Goal: Task Accomplishment & Management: Manage account settings

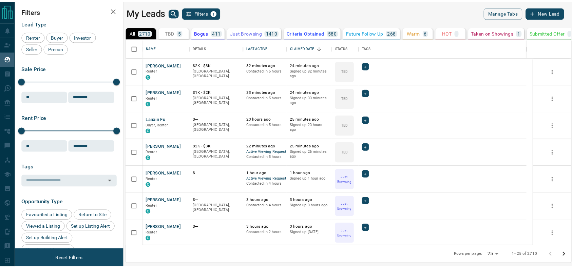
scroll to position [7, 7]
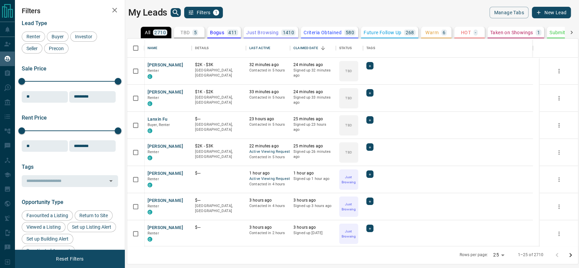
click at [184, 34] on p "TBD" at bounding box center [185, 32] width 9 height 5
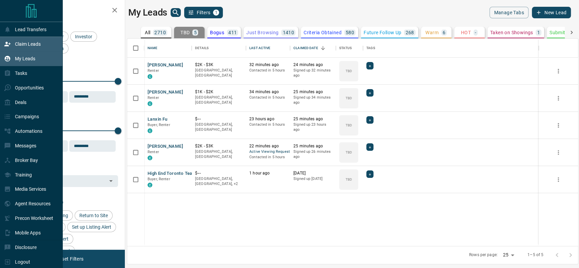
click at [11, 45] on div "Claim Leads" at bounding box center [22, 44] width 37 height 11
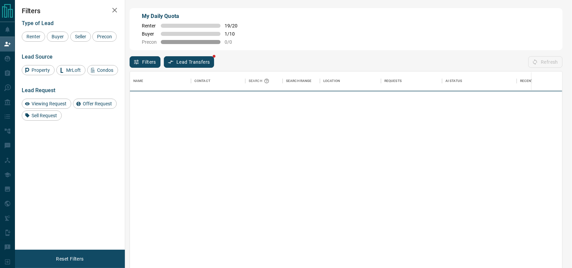
scroll to position [197, 426]
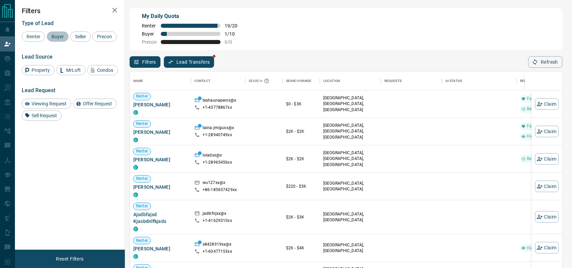
click at [56, 38] on span "Buyer" at bounding box center [57, 36] width 17 height 5
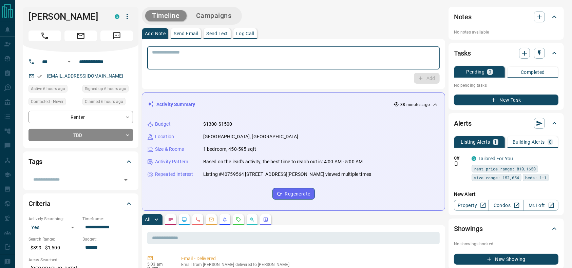
drag, startPoint x: 210, startPoint y: 54, endPoint x: 208, endPoint y: 51, distance: 3.8
click at [208, 51] on textarea at bounding box center [293, 58] width 283 height 17
type textarea "**********"
click at [419, 77] on icon "button" at bounding box center [421, 78] width 6 height 6
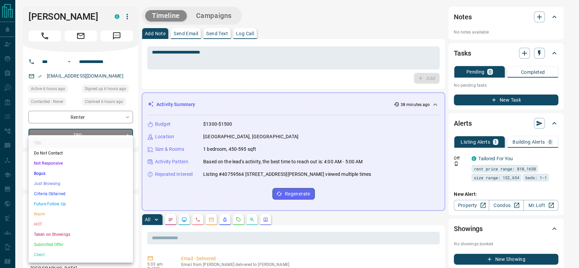
click at [106, 181] on li "Just Browsing" at bounding box center [81, 184] width 105 height 10
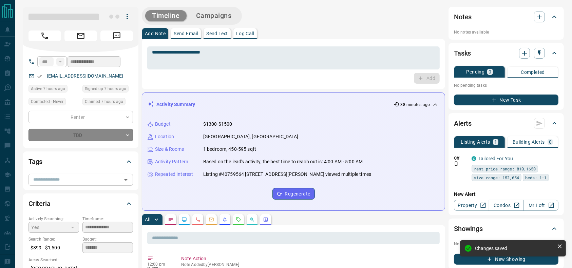
type input "*"
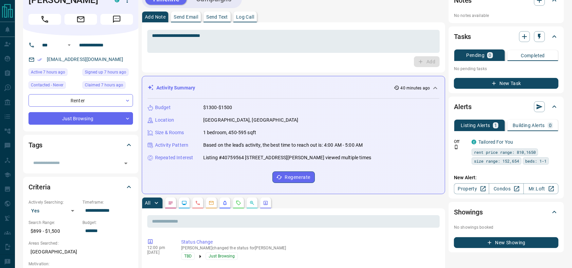
scroll to position [14, 0]
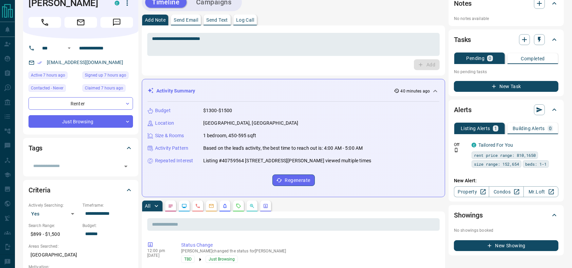
click at [291, 59] on div "**********" at bounding box center [293, 50] width 293 height 39
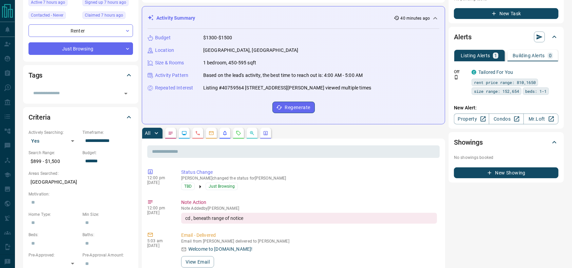
scroll to position [87, 0]
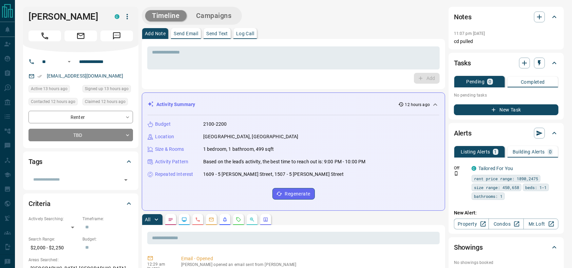
click at [43, 37] on icon "Call" at bounding box center [44, 36] width 9 height 9
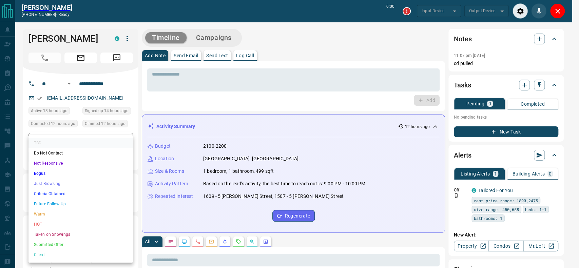
type input "*******"
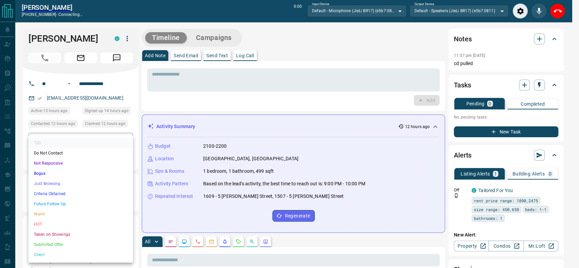
click at [54, 196] on li "Criteria Obtained" at bounding box center [81, 194] width 105 height 10
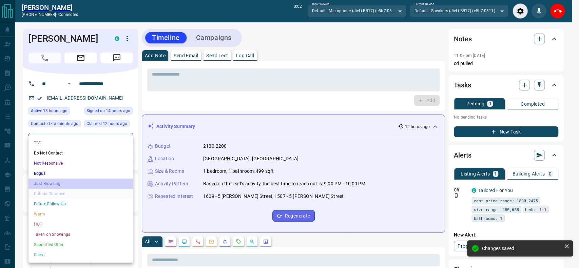
click at [81, 185] on li "Just Browsing" at bounding box center [81, 184] width 105 height 10
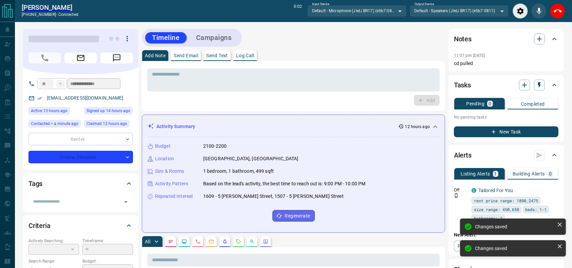
type input "*"
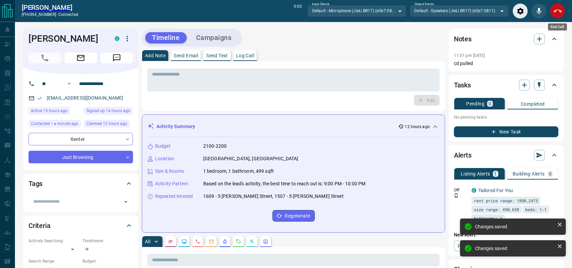
click at [557, 13] on icon "End Call" at bounding box center [558, 11] width 8 height 8
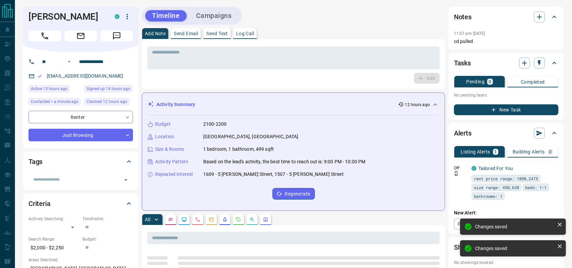
click at [301, 87] on div "* ​ Add" at bounding box center [293, 64] width 303 height 50
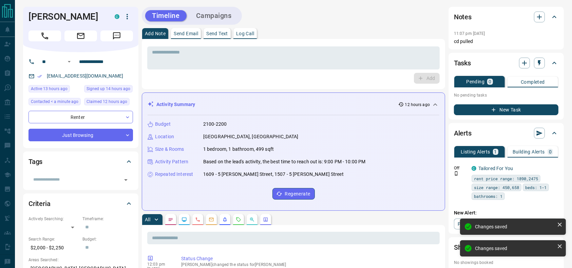
click at [295, 76] on div "Add" at bounding box center [293, 78] width 293 height 11
click at [291, 60] on textarea at bounding box center [293, 58] width 283 height 17
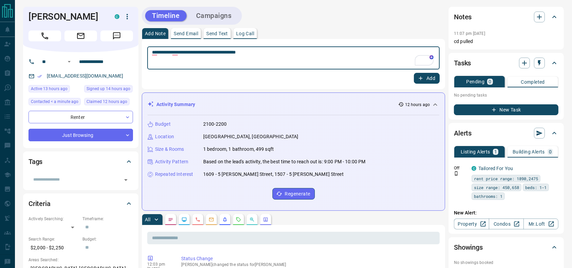
type textarea "**********"
click at [427, 82] on button "Add" at bounding box center [427, 78] width 26 height 11
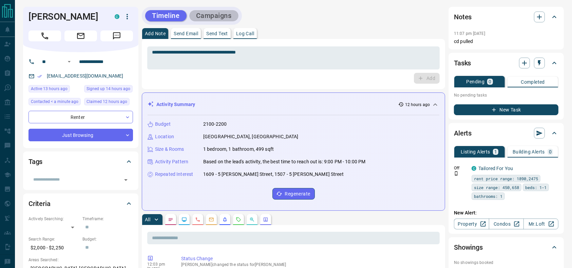
click at [213, 11] on button "Campaigns" at bounding box center [213, 15] width 49 height 11
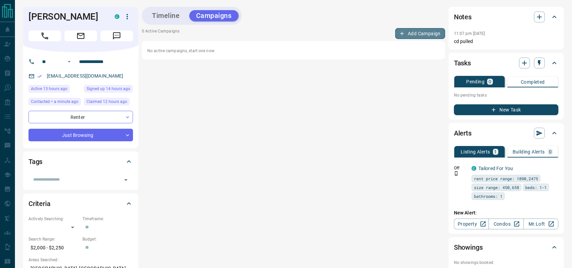
click at [431, 35] on button "Add Campaign" at bounding box center [420, 33] width 50 height 11
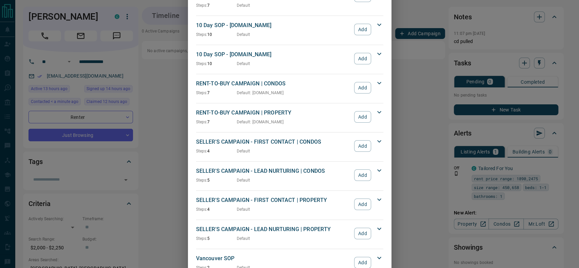
scroll to position [606, 0]
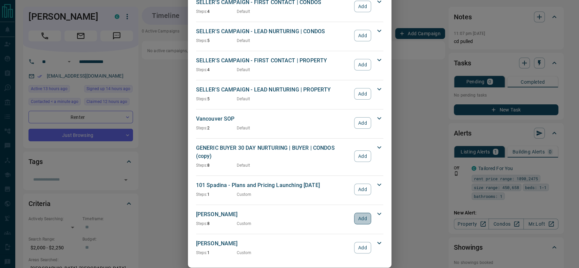
click at [356, 213] on button "Add" at bounding box center [362, 219] width 17 height 12
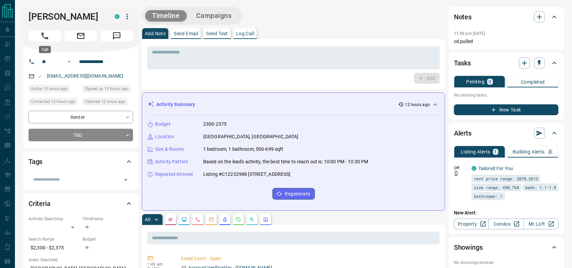
click at [41, 35] on icon "Call" at bounding box center [44, 36] width 9 height 9
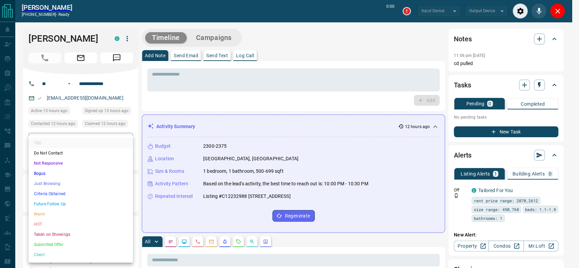
type input "*******"
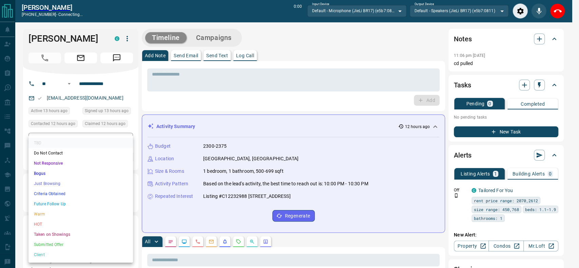
click at [58, 182] on li "Just Browsing" at bounding box center [81, 184] width 105 height 10
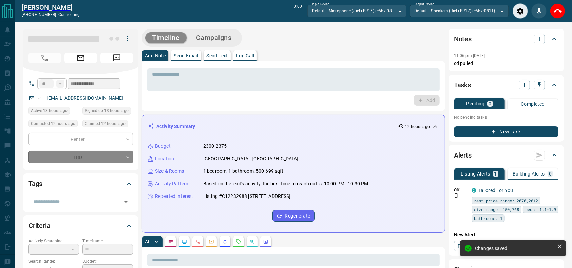
type input "*"
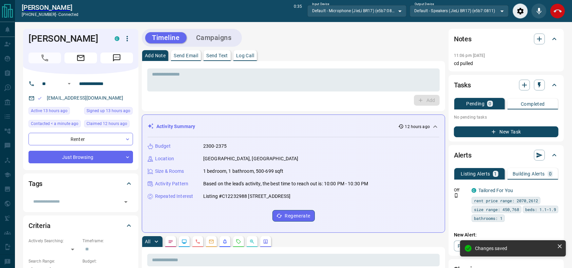
click at [557, 7] on icon "End Call" at bounding box center [558, 11] width 8 height 8
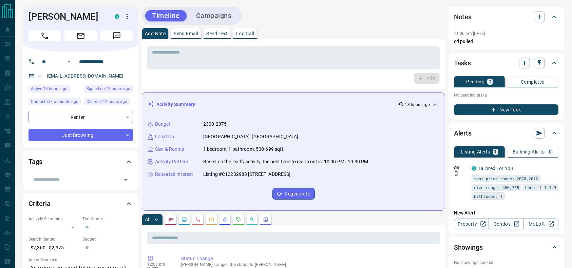
drag, startPoint x: 56, startPoint y: 33, endPoint x: 83, endPoint y: 32, distance: 26.5
click at [55, 33] on button "Call" at bounding box center [45, 36] width 33 height 11
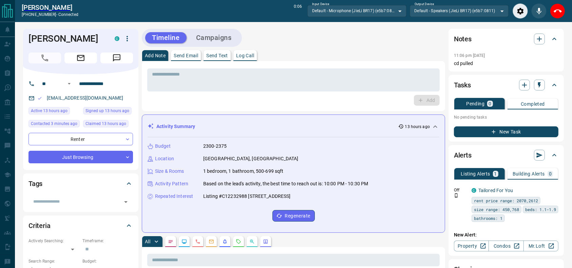
click at [363, 53] on div "Add Note Send Email Send Text Log Call" at bounding box center [293, 55] width 303 height 11
click at [376, 45] on div "Timeline Campaigns" at bounding box center [293, 38] width 303 height 18
click at [563, 16] on div "End Call" at bounding box center [557, 10] width 15 height 15
click at [558, 13] on icon "End Call" at bounding box center [558, 11] width 8 height 8
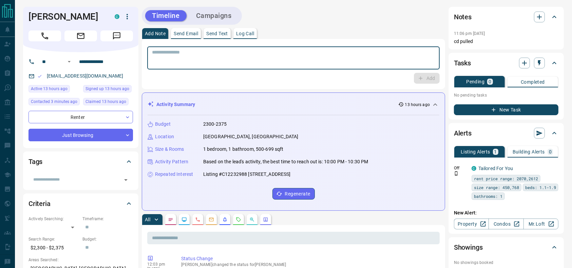
click at [347, 66] on textarea at bounding box center [293, 58] width 283 height 17
type textarea "**********"
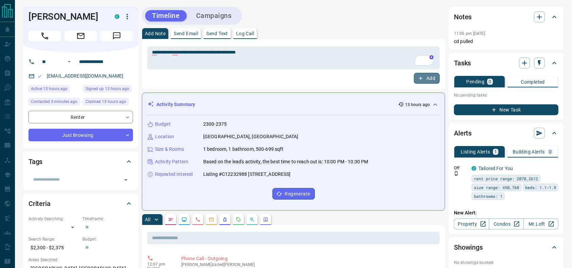
click at [426, 77] on button "Add" at bounding box center [427, 78] width 26 height 11
click at [204, 11] on button "Campaigns" at bounding box center [213, 15] width 49 height 11
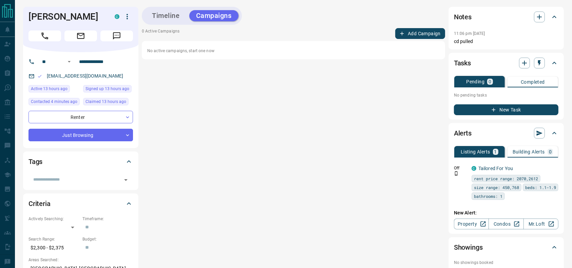
click at [411, 34] on button "Add Campaign" at bounding box center [420, 33] width 50 height 11
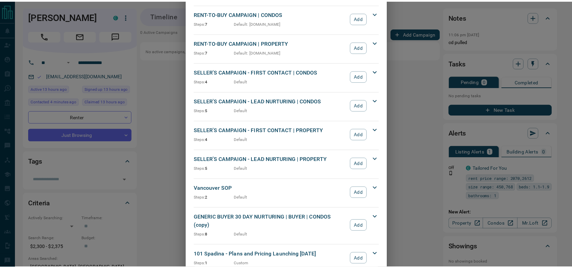
scroll to position [606, 0]
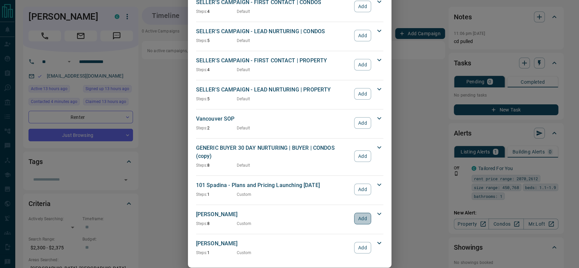
click at [364, 213] on button "Add" at bounding box center [362, 219] width 17 height 12
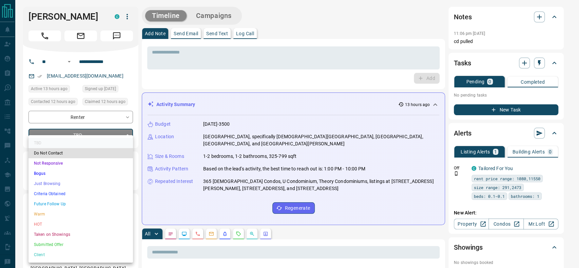
click at [79, 183] on li "Just Browsing" at bounding box center [81, 184] width 105 height 10
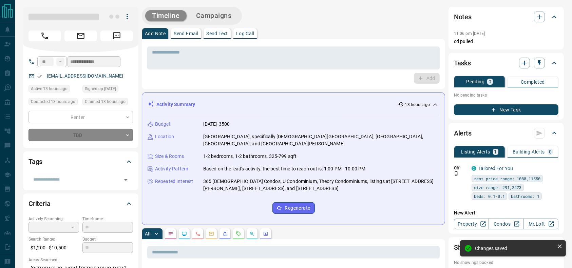
type input "*"
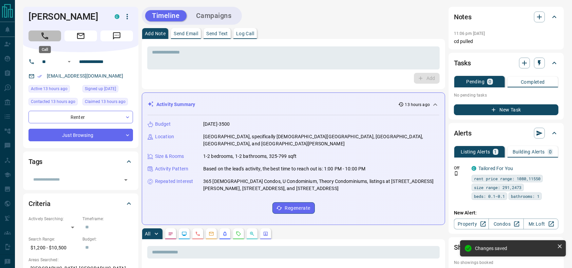
click at [51, 36] on button "Call" at bounding box center [45, 36] width 33 height 11
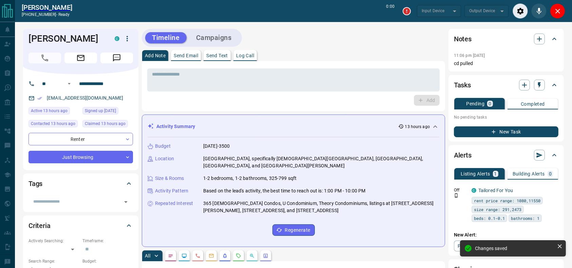
type input "*******"
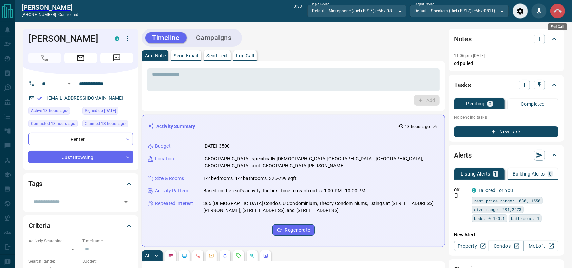
click at [557, 16] on button "End Call" at bounding box center [557, 10] width 15 height 15
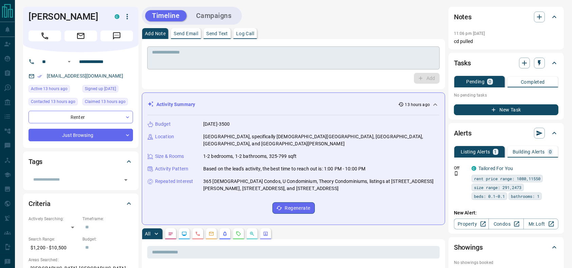
click at [383, 53] on textarea at bounding box center [293, 58] width 283 height 17
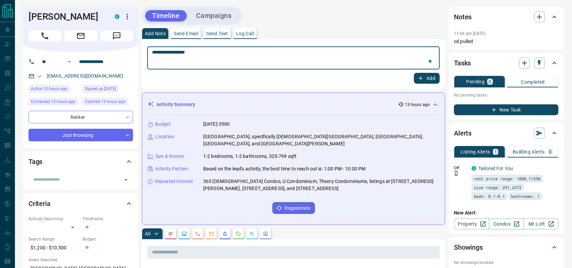
type textarea "**********"
click at [427, 74] on button "Add" at bounding box center [427, 78] width 26 height 11
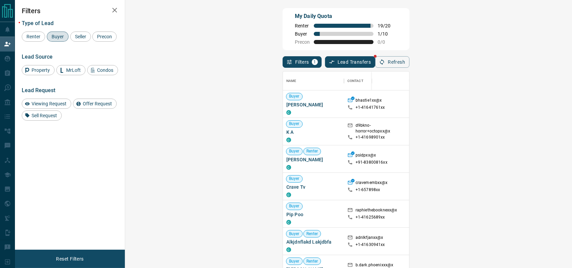
scroll to position [197, 426]
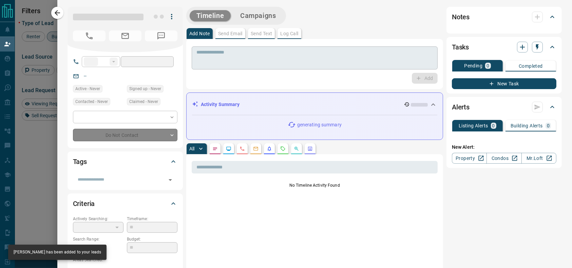
type input "**"
type input "**********"
type input "**"
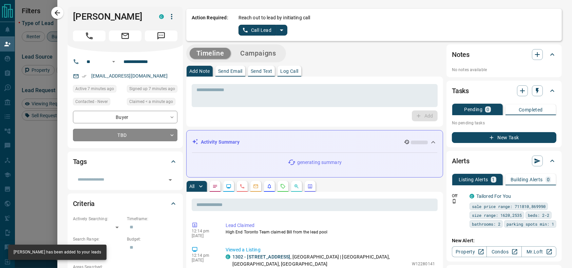
click at [280, 30] on div "Reach out to lead by initiating call Call Lead" at bounding box center [398, 24] width 318 height 21
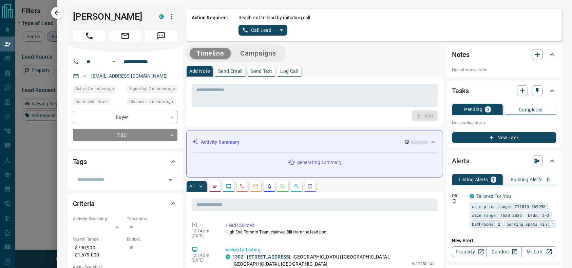
click at [279, 30] on button "split button" at bounding box center [282, 30] width 12 height 11
click at [266, 51] on li "Log Manual Call" at bounding box center [262, 54] width 41 height 10
click at [245, 27] on button "Log Manual Call" at bounding box center [261, 30] width 45 height 11
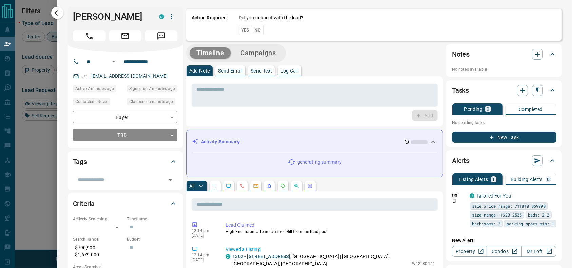
click at [240, 26] on button "Yes" at bounding box center [246, 30] width 14 height 11
click at [240, 26] on div "Yes No" at bounding box center [251, 30] width 25 height 11
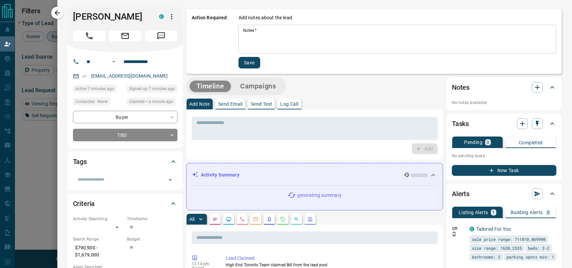
click at [240, 26] on div "* Notes   *" at bounding box center [398, 39] width 318 height 29
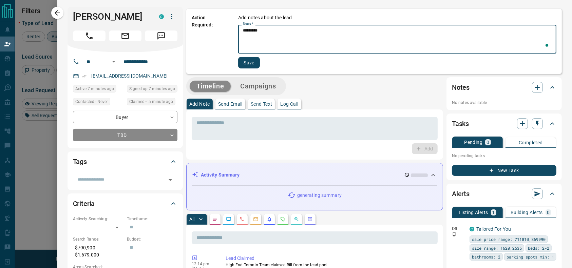
type textarea "*********"
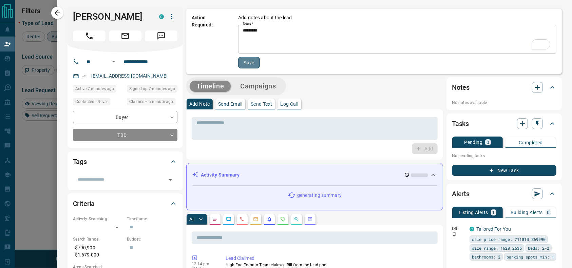
click at [247, 59] on button "Save" at bounding box center [249, 63] width 22 height 12
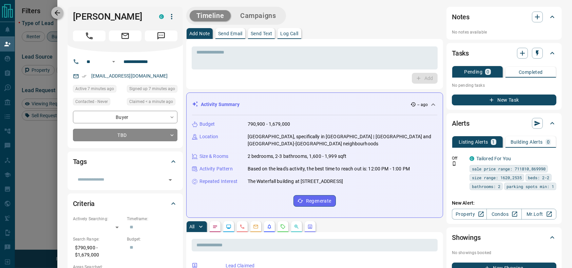
click at [60, 10] on icon "button" at bounding box center [57, 13] width 8 height 8
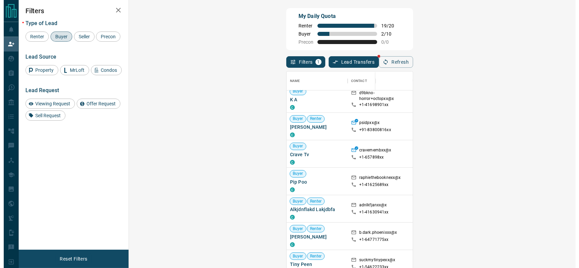
scroll to position [0, 0]
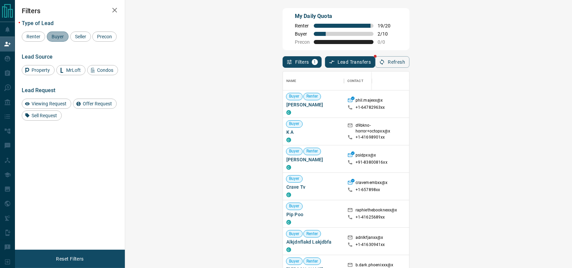
click at [48, 34] on div "Buyer" at bounding box center [58, 37] width 22 height 10
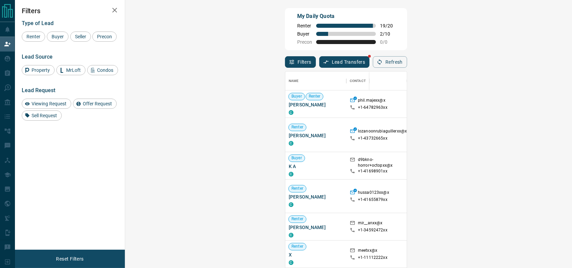
click at [547, 194] on span "Viewing Request ( 6 )" at bounding box center [565, 191] width 37 height 5
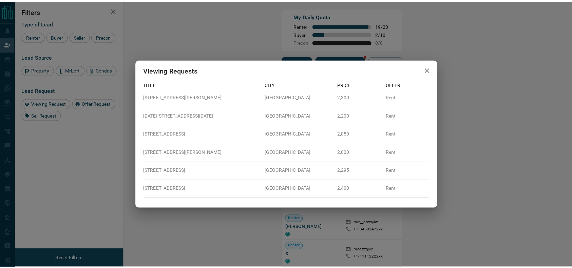
scroll to position [7, 7]
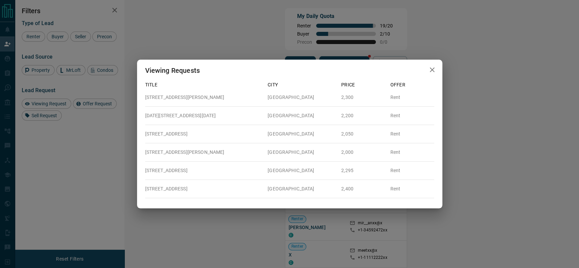
click at [417, 215] on div "Viewing Requests Title City Price Offer 515 - 50 Dunfield Avenue Toronto 2,300 …" at bounding box center [289, 134] width 579 height 268
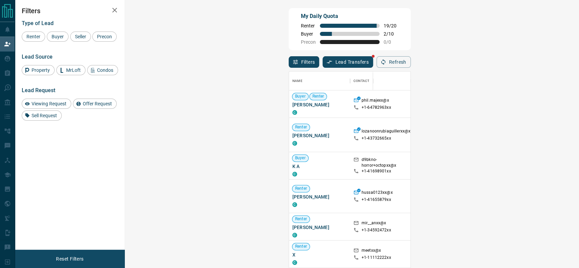
scroll to position [197, 426]
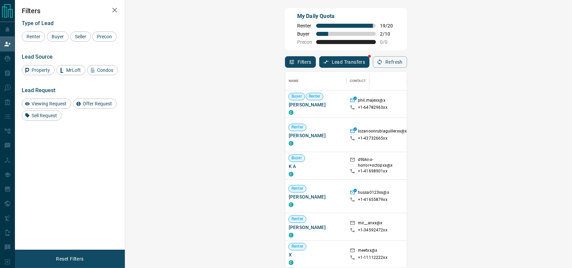
click at [547, 201] on span "Offer Request ( 1 )" at bounding box center [562, 201] width 31 height 5
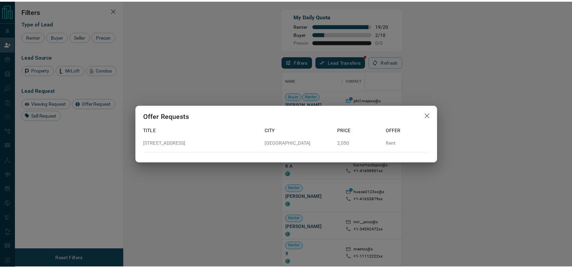
scroll to position [7, 7]
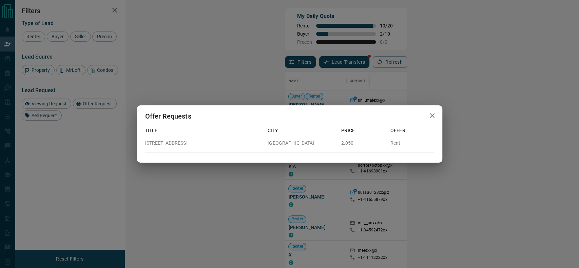
click at [430, 185] on div "Offer Requests Title City Price Offer 618 - 270 Dufferin Street Toronto 2,050 R…" at bounding box center [289, 134] width 579 height 268
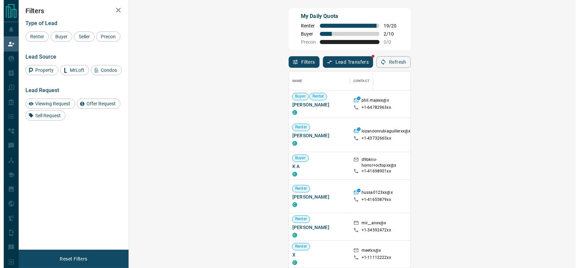
scroll to position [197, 426]
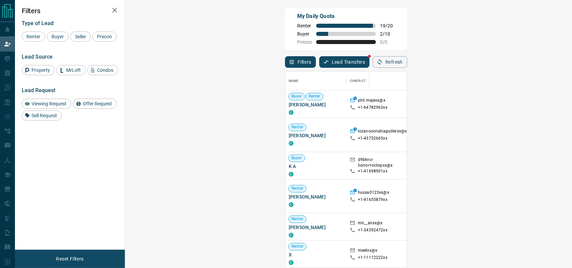
click at [547, 195] on span "Viewing Request ( 6 )" at bounding box center [565, 191] width 37 height 7
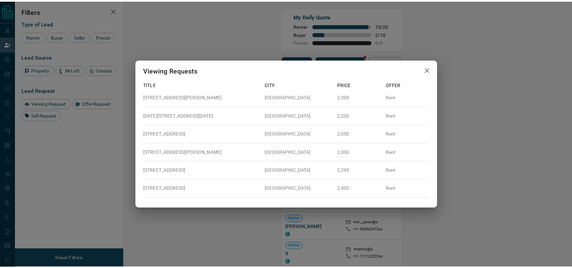
scroll to position [7, 7]
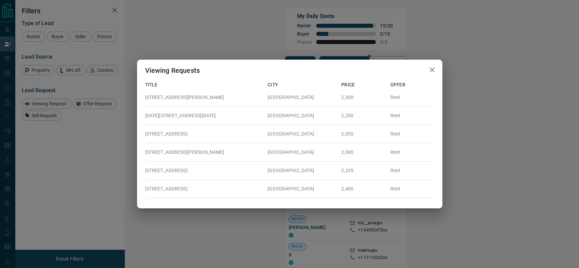
click at [495, 194] on div "Viewing Requests Title City Price Offer 515 - 50 Dunfield Avenue Toronto 2,300 …" at bounding box center [289, 134] width 579 height 268
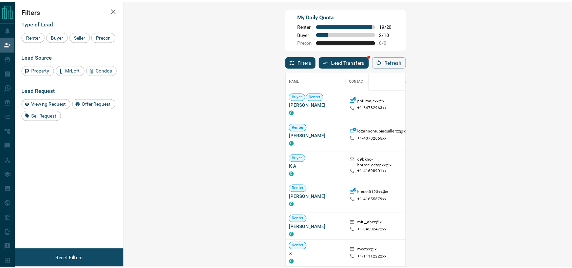
scroll to position [197, 426]
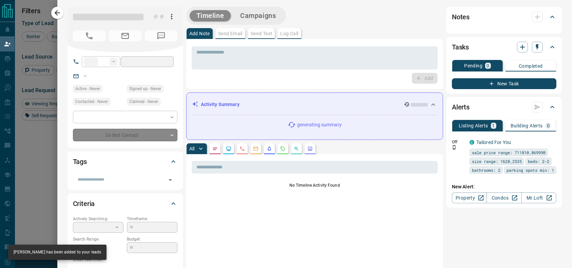
type input "**"
type input "**********"
type input "**"
type input "*"
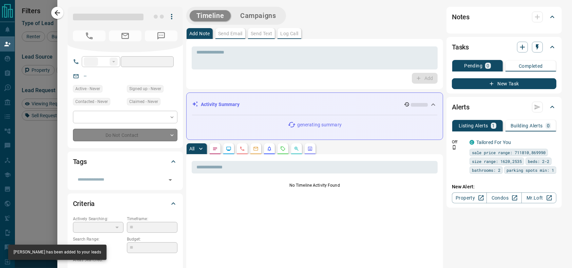
type input "**********"
type input "*******"
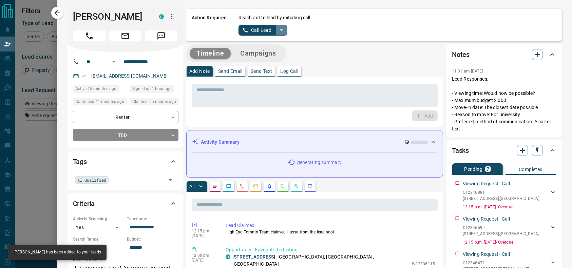
click at [278, 32] on button "split button" at bounding box center [282, 30] width 12 height 11
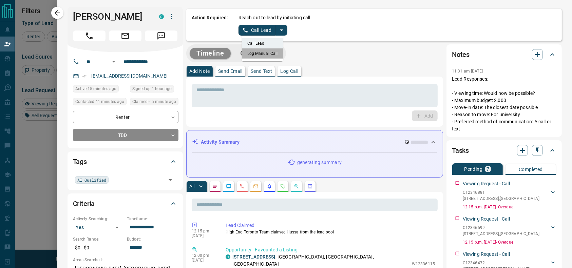
click at [272, 56] on li "Log Manual Call" at bounding box center [262, 54] width 41 height 10
click at [232, 28] on div "Action Required: Reach out to lead by initiating call Log Manual Call" at bounding box center [374, 25] width 376 height 32
click at [239, 28] on button "Log Manual Call" at bounding box center [261, 30] width 45 height 11
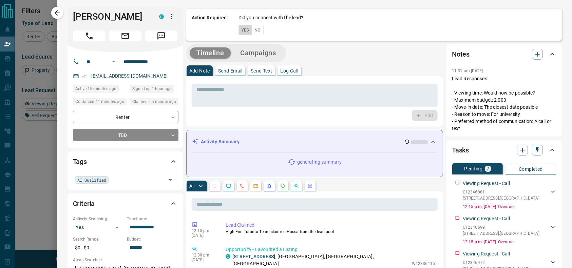
click at [239, 29] on button "Yes" at bounding box center [246, 30] width 14 height 11
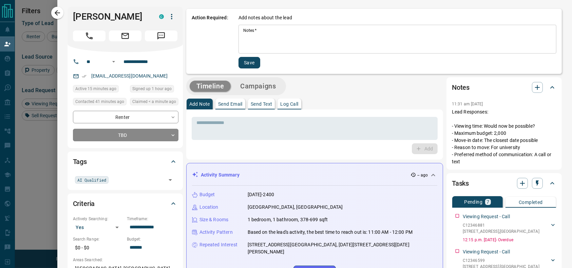
click at [239, 31] on div "* Notes   *" at bounding box center [398, 39] width 318 height 29
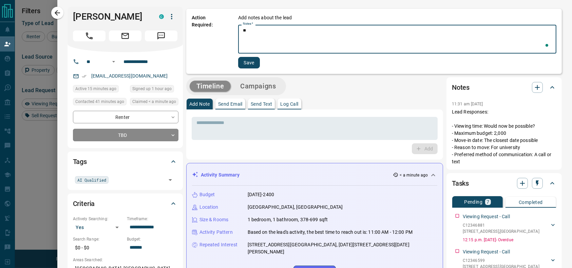
type textarea "*"
type textarea "*********"
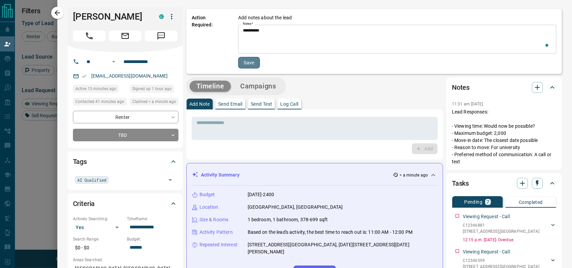
click at [244, 65] on button "Save" at bounding box center [249, 63] width 22 height 12
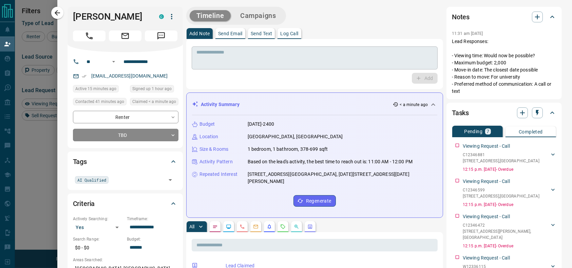
click at [202, 69] on div "* ​" at bounding box center [315, 57] width 246 height 23
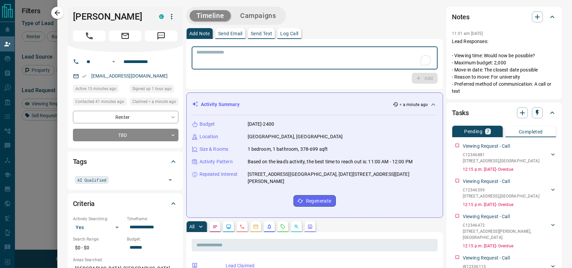
type textarea "*"
type textarea "**********"
click at [415, 78] on button "Add" at bounding box center [425, 78] width 26 height 11
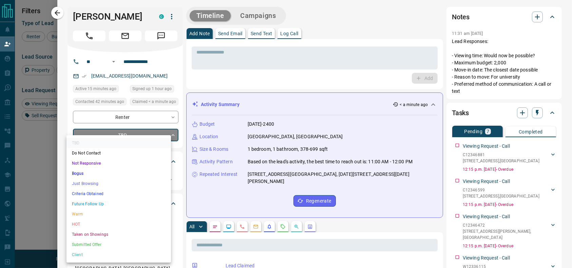
drag, startPoint x: 83, startPoint y: 130, endPoint x: 83, endPoint y: 152, distance: 22.4
click at [83, 130] on body "Lead Transfers Claim Leads My Leads Tasks Opportunities Deals Campaigns Automat…" at bounding box center [286, 114] width 572 height 228
click at [85, 189] on li "Criteria Obtained" at bounding box center [119, 194] width 105 height 10
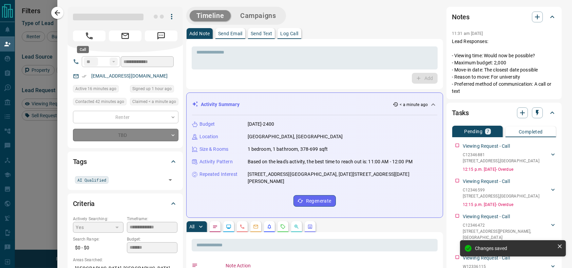
type input "*"
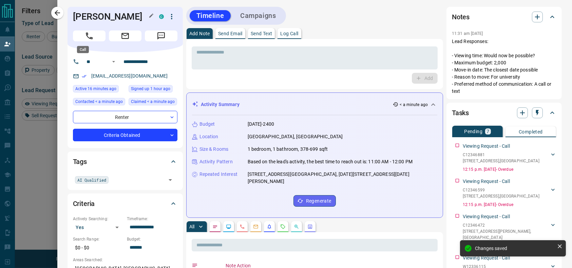
click at [96, 17] on h1 "Hussa Alsayari" at bounding box center [111, 16] width 76 height 11
copy div "Hussa Alsayari C"
click at [138, 65] on input "**********" at bounding box center [147, 61] width 53 height 11
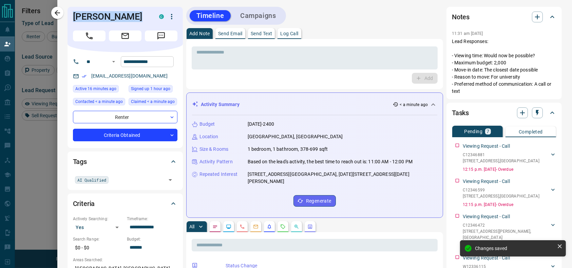
click at [138, 65] on input "**********" at bounding box center [147, 61] width 53 height 11
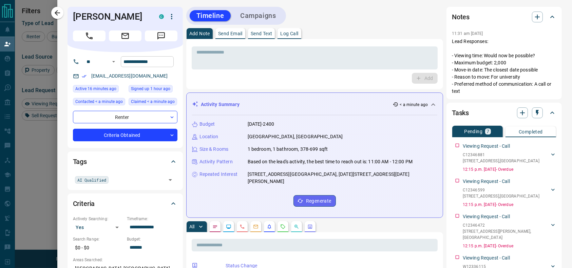
click at [138, 65] on input "**********" at bounding box center [147, 61] width 53 height 11
click at [168, 13] on button "button" at bounding box center [172, 17] width 12 height 12
click at [157, 32] on li "Reassign Lead" at bounding box center [151, 30] width 40 height 10
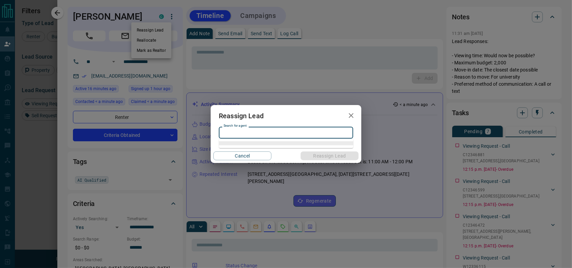
click at [237, 133] on input "Search for agent" at bounding box center [285, 132] width 129 height 7
click at [245, 145] on li "Christian Garcia" at bounding box center [286, 147] width 134 height 10
type input "**********"
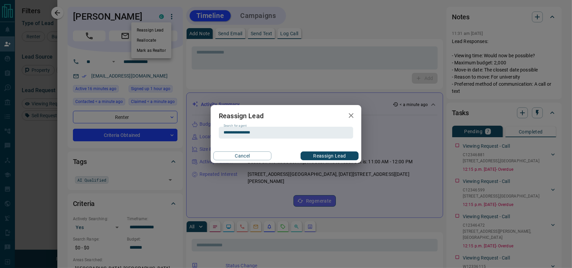
click at [323, 152] on button "Reassign Lead" at bounding box center [330, 156] width 58 height 9
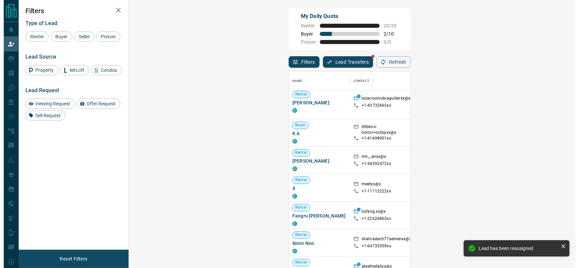
scroll to position [40, 0]
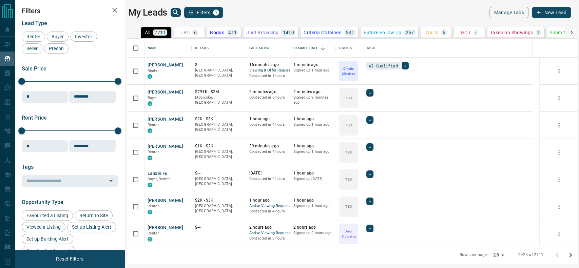
scroll to position [201, 444]
drag, startPoint x: 40, startPoint y: 0, endPoint x: 134, endPoint y: 38, distance: 101.1
click at [134, 38] on div "All 2711 TBD 6 Do Not Contact - Not Responsive 28 Bogus 411 Just Browsing 1410 …" at bounding box center [353, 140] width 452 height 226
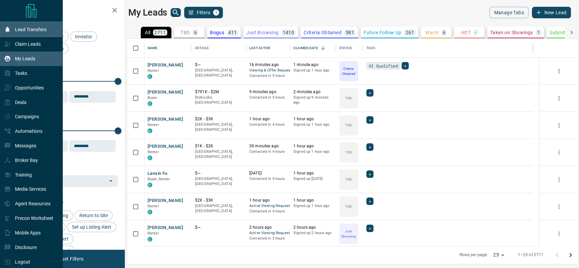
click at [0, 29] on div "Lead Transfers" at bounding box center [31, 29] width 63 height 15
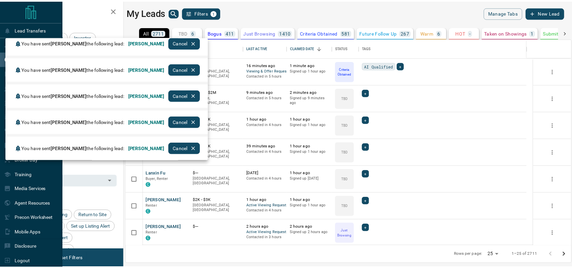
scroll to position [0, 0]
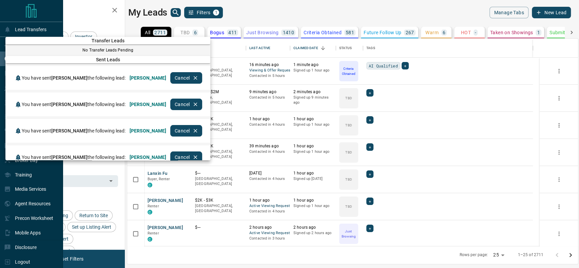
click at [308, 1] on div at bounding box center [289, 134] width 579 height 268
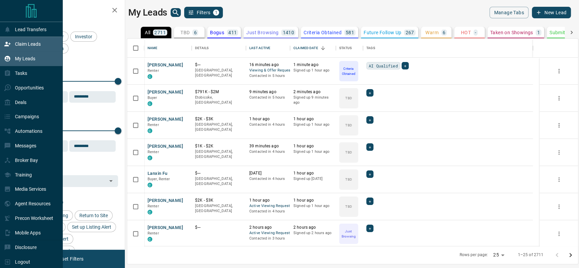
click at [16, 46] on p "Claim Leads" at bounding box center [28, 43] width 26 height 5
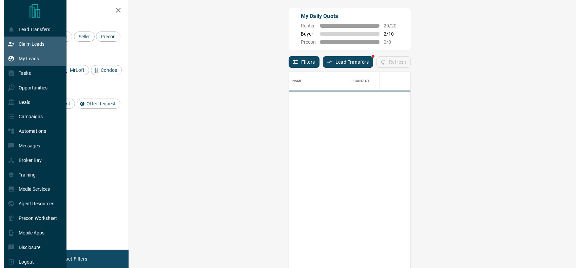
scroll to position [197, 426]
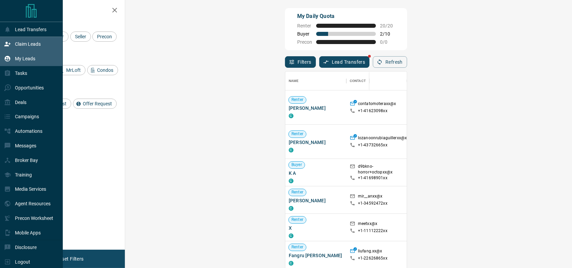
click at [18, 57] on p "My Leads" at bounding box center [25, 58] width 20 height 5
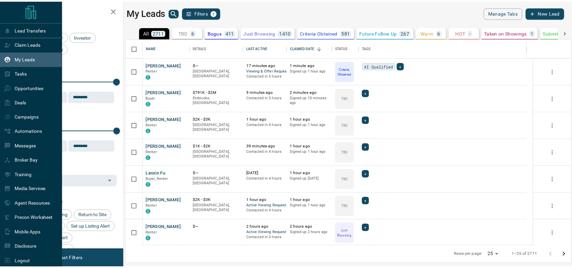
scroll to position [201, 444]
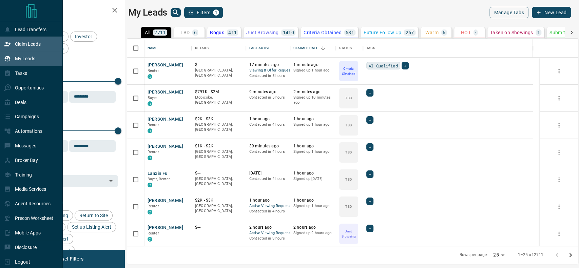
click at [4, 43] on icon at bounding box center [7, 44] width 7 height 7
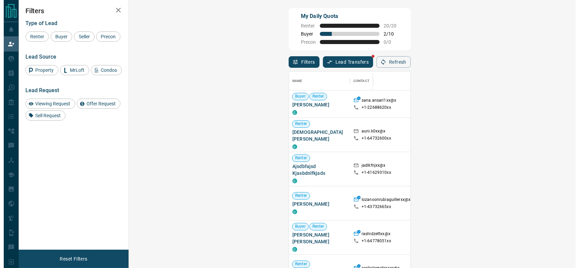
scroll to position [197, 426]
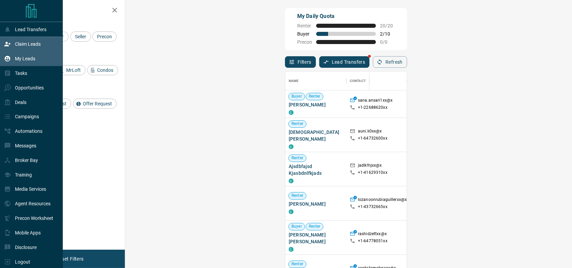
click at [3, 60] on div "My Leads" at bounding box center [31, 59] width 63 height 15
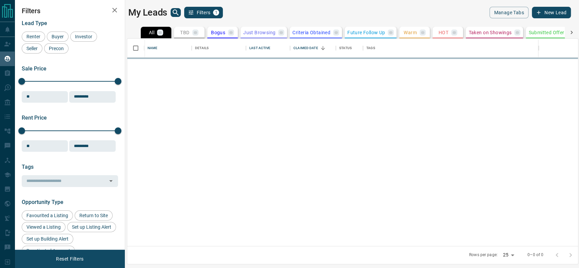
scroll to position [201, 444]
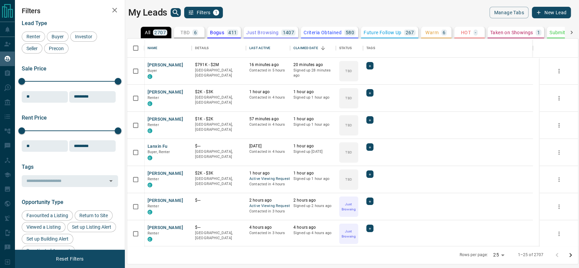
click at [197, 30] on div "6" at bounding box center [194, 33] width 5 height 6
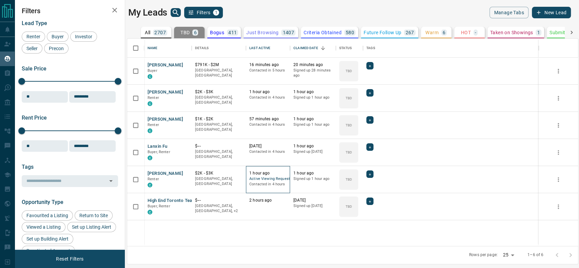
click at [269, 179] on span "Active Viewing Request" at bounding box center [267, 179] width 37 height 6
click at [171, 174] on button "Sarah Kordyban" at bounding box center [166, 174] width 36 height 6
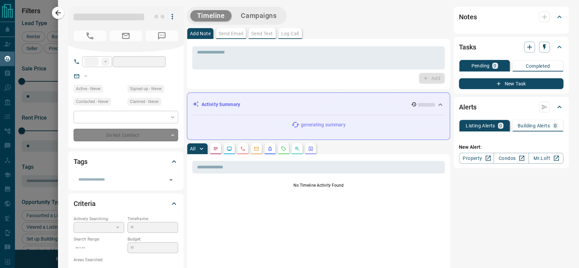
type input "**"
type input "**********"
type input "**"
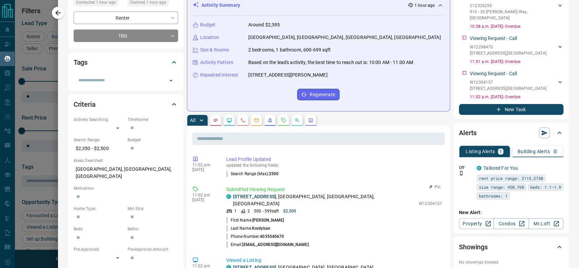
scroll to position [5, 0]
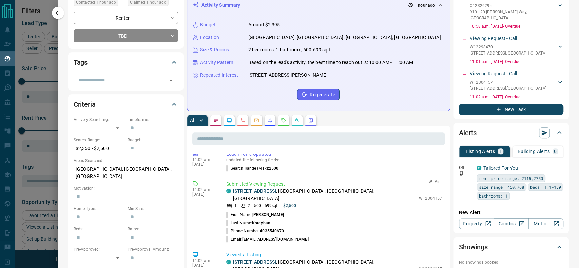
click at [335, 185] on p "Submitted Viewing Request" at bounding box center [334, 184] width 216 height 7
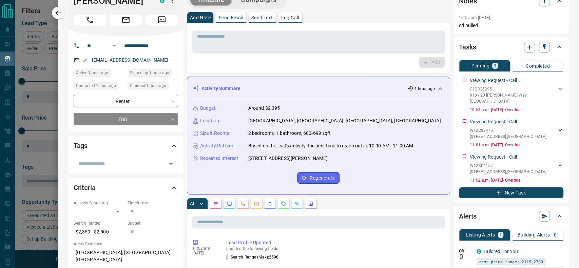
scroll to position [0, 0]
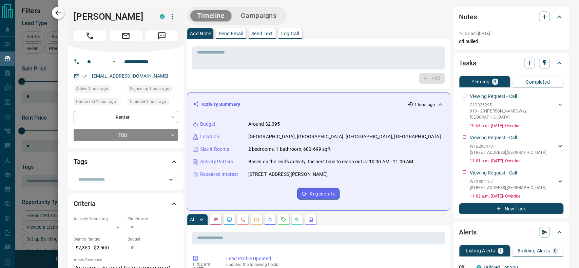
click at [57, 12] on icon "button" at bounding box center [58, 13] width 8 height 8
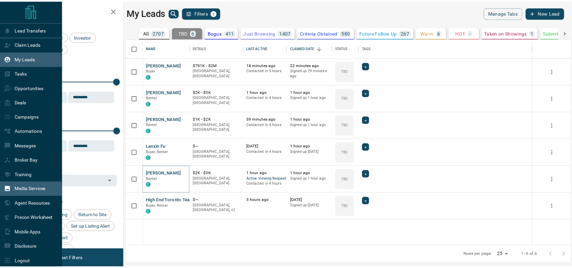
scroll to position [6, 0]
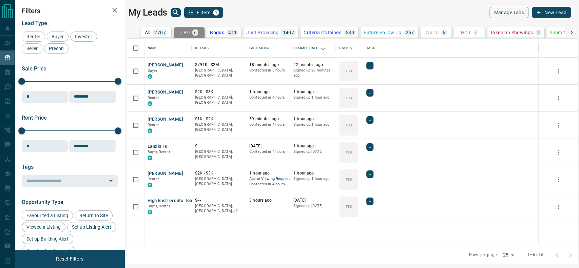
click at [158, 34] on p "2707" at bounding box center [160, 32] width 12 height 5
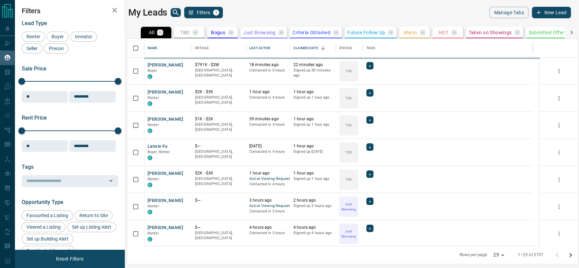
click at [187, 30] on p "TBD" at bounding box center [184, 32] width 9 height 5
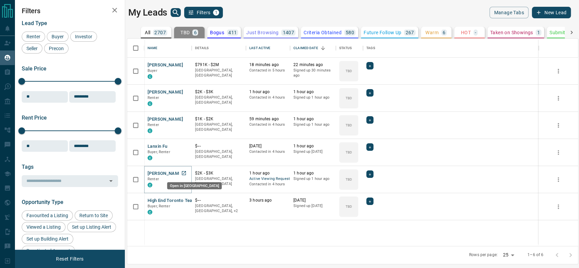
click at [185, 173] on icon "Open in New Tab" at bounding box center [183, 173] width 5 height 5
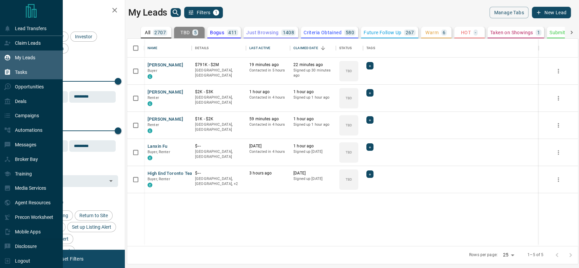
click at [6, 69] on icon at bounding box center [7, 72] width 7 height 7
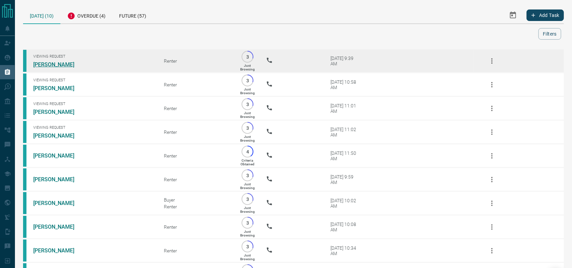
click at [48, 63] on link "Zeynel Ari" at bounding box center [58, 64] width 51 height 6
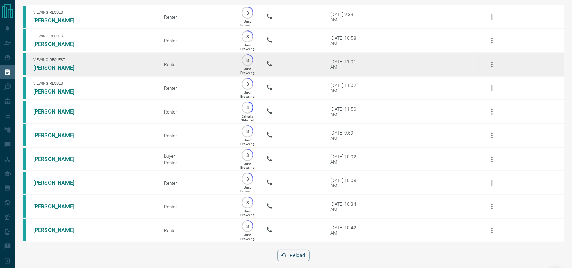
scroll to position [46, 0]
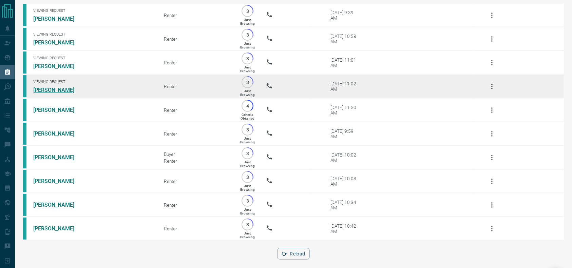
click at [69, 93] on link "Sarah Kordyban" at bounding box center [58, 90] width 51 height 6
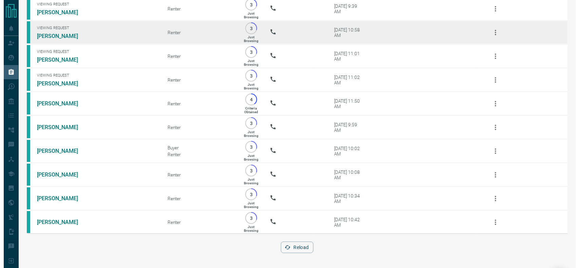
scroll to position [0, 0]
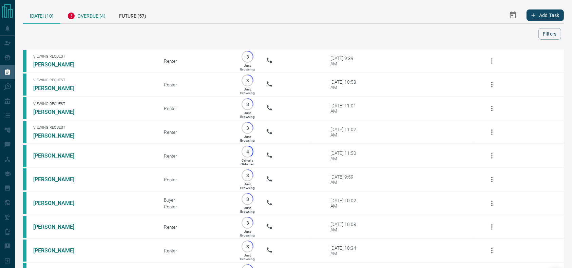
click at [84, 7] on div "Overdue (4)" at bounding box center [86, 15] width 52 height 17
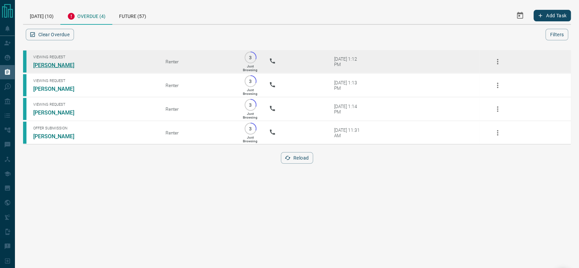
click at [59, 69] on link "Nahal Ghobbeh" at bounding box center [58, 65] width 51 height 6
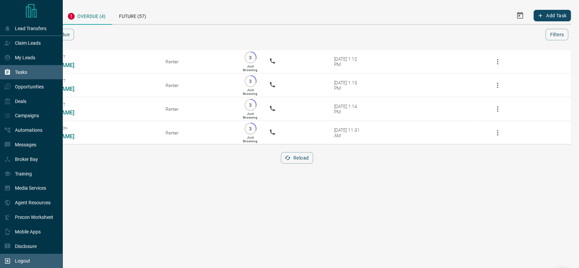
click at [13, 256] on div "Logout" at bounding box center [17, 261] width 26 height 11
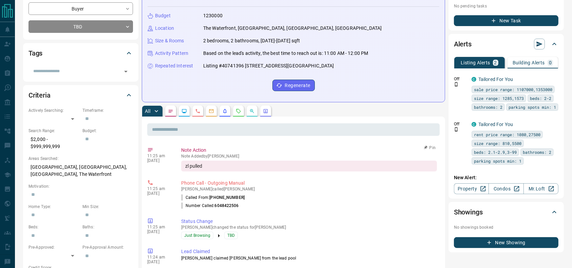
scroll to position [15, 0]
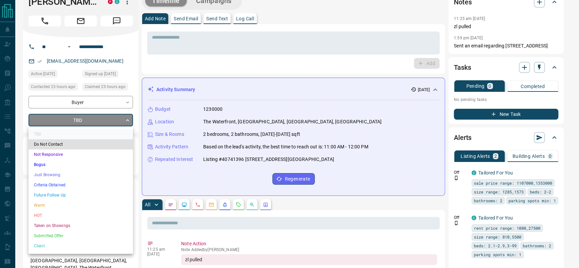
click at [56, 186] on li "Criteria Obtained" at bounding box center [81, 185] width 105 height 10
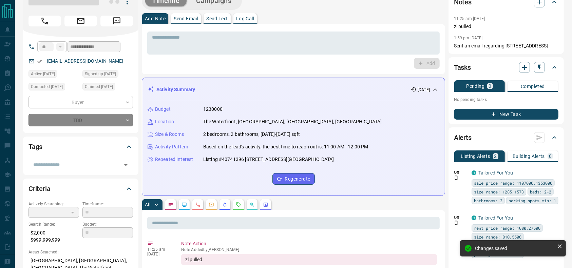
type input "*"
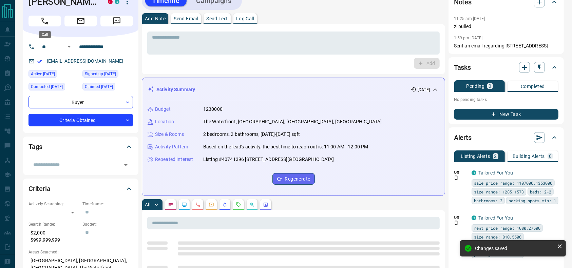
click at [50, 16] on button "Call" at bounding box center [45, 21] width 33 height 11
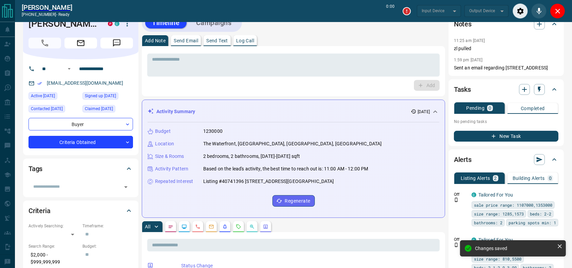
scroll to position [0, 0]
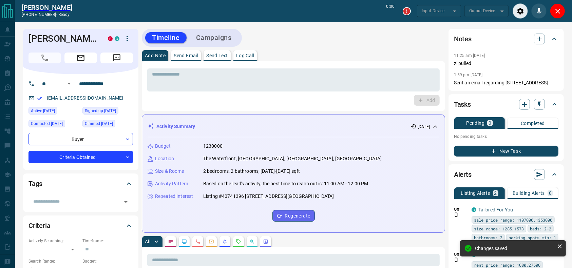
type input "*******"
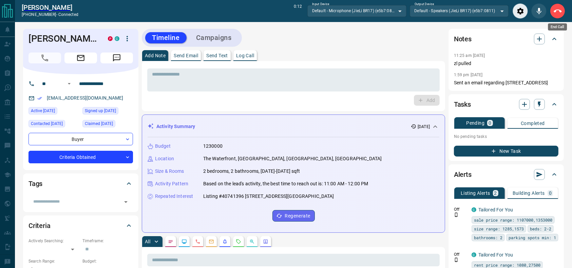
drag, startPoint x: 557, startPoint y: 16, endPoint x: 542, endPoint y: 4, distance: 19.1
click at [557, 15] on button "End Call" at bounding box center [557, 10] width 15 height 15
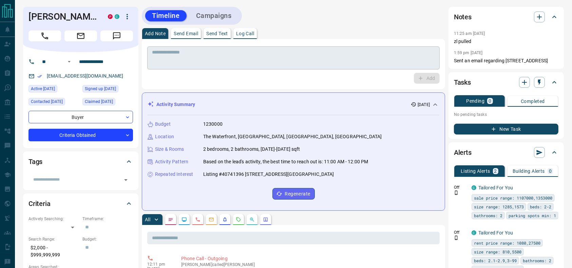
click at [302, 56] on textarea at bounding box center [293, 58] width 283 height 17
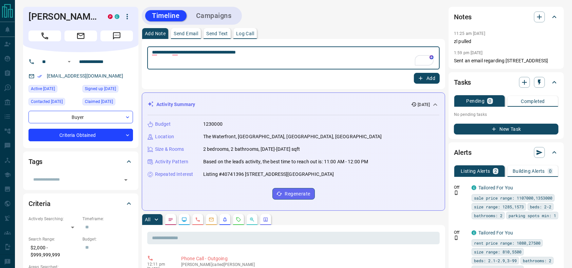
type textarea "**********"
click at [434, 80] on button "Add" at bounding box center [427, 78] width 26 height 11
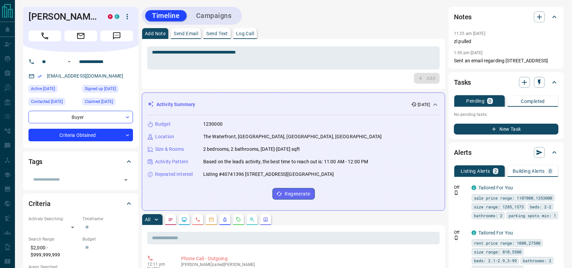
click at [239, 16] on div "Timeline Campaigns" at bounding box center [293, 16] width 303 height 18
click at [233, 16] on button "Campaigns" at bounding box center [213, 15] width 49 height 11
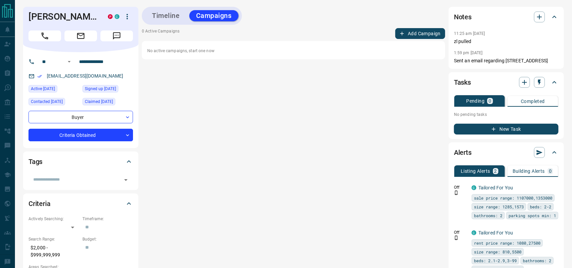
click at [409, 25] on div "Timeline Campaigns 0 Active Campaigns Add Campaign No active campaigns, start o…" at bounding box center [293, 184] width 303 height 355
click at [409, 29] on button "Add Campaign" at bounding box center [420, 33] width 50 height 11
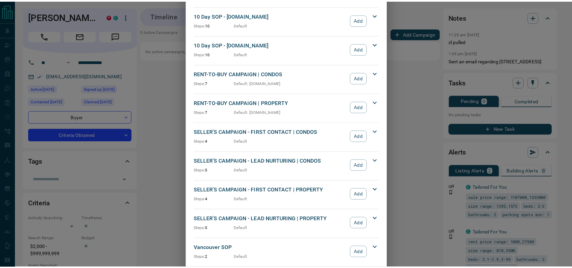
scroll to position [606, 0]
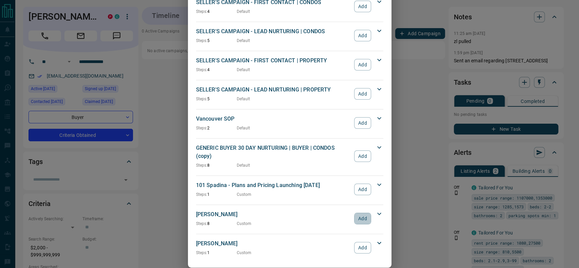
click at [358, 213] on button "Add" at bounding box center [362, 219] width 17 height 12
